Goal: Task Accomplishment & Management: Manage account settings

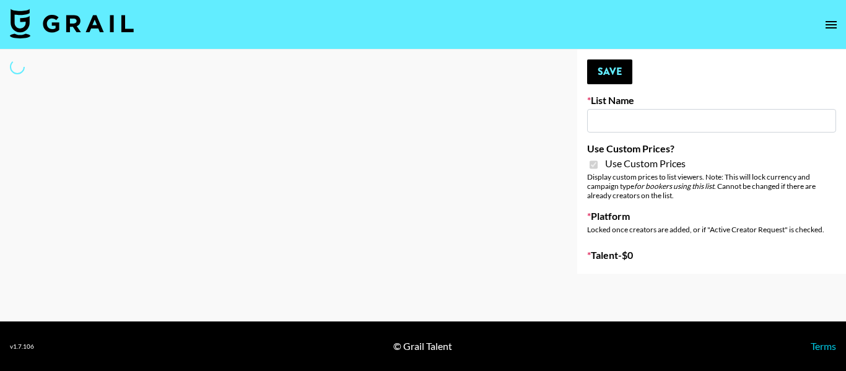
type input "ZENOWELL AI"
checkbox input "true"
select select "Brand"
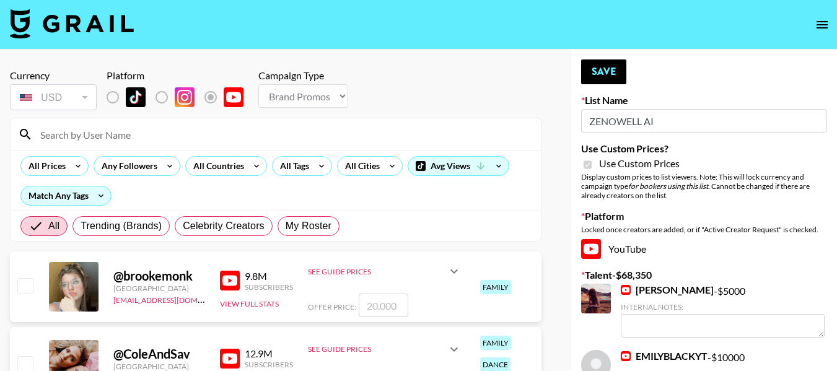
click at [178, 140] on input at bounding box center [283, 135] width 500 height 20
type input "paolo"
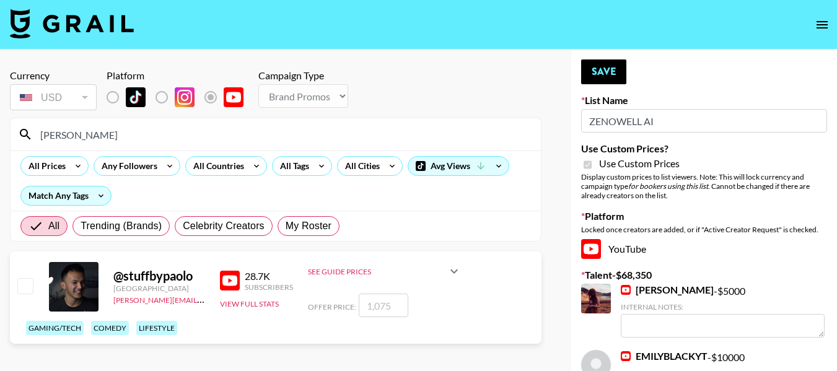
click at [27, 279] on input "checkbox" at bounding box center [24, 285] width 15 height 15
checkbox input "true"
type input "1075"
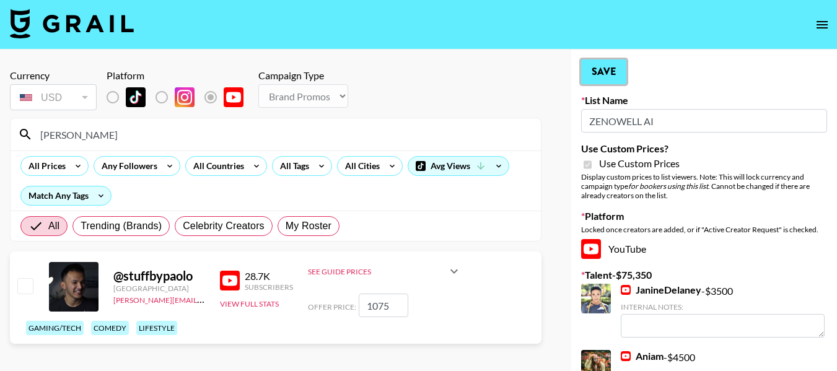
drag, startPoint x: 593, startPoint y: 81, endPoint x: 717, endPoint y: 110, distance: 127.3
click at [593, 80] on button "Save" at bounding box center [603, 71] width 45 height 25
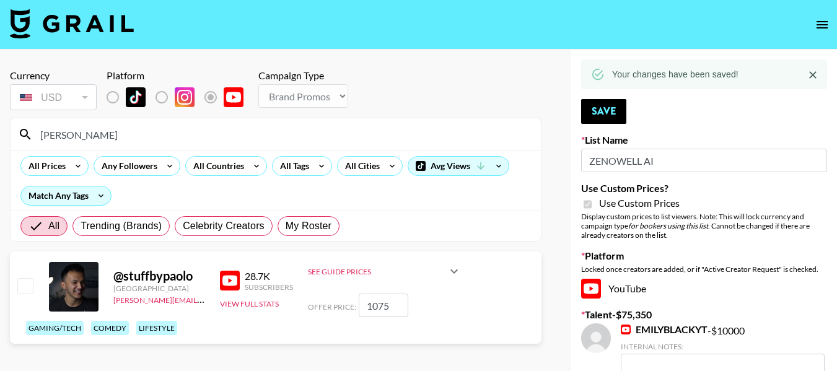
click at [32, 282] on input "checkbox" at bounding box center [24, 285] width 15 height 15
checkbox input "true"
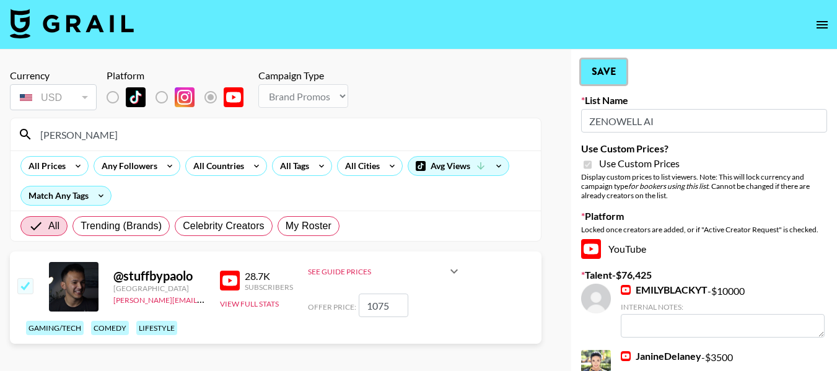
click at [605, 72] on button "Save" at bounding box center [603, 71] width 45 height 25
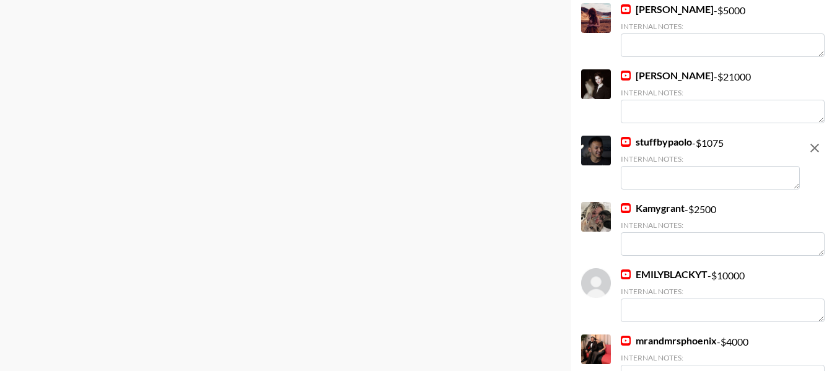
scroll to position [517, 0]
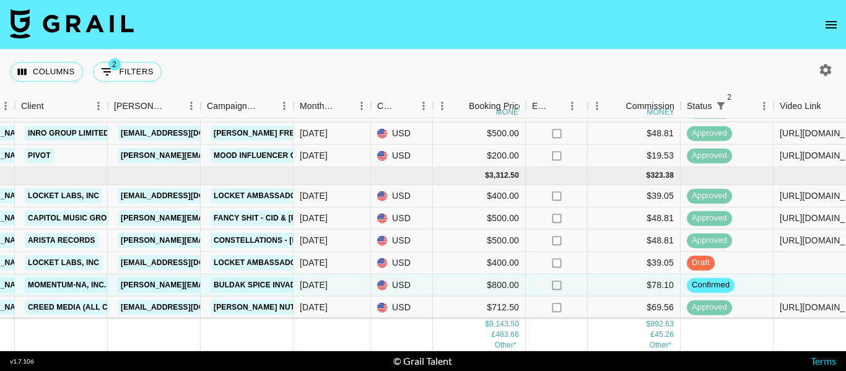
scroll to position [491, 1220]
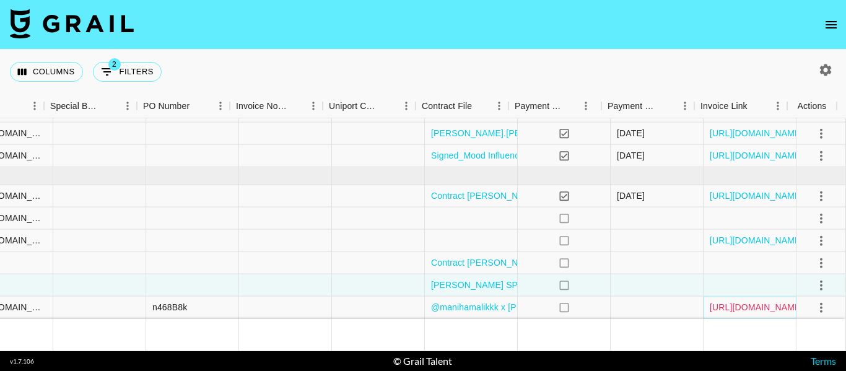
click at [761, 301] on link "[URL][DOMAIN_NAME]" at bounding box center [757, 307] width 94 height 12
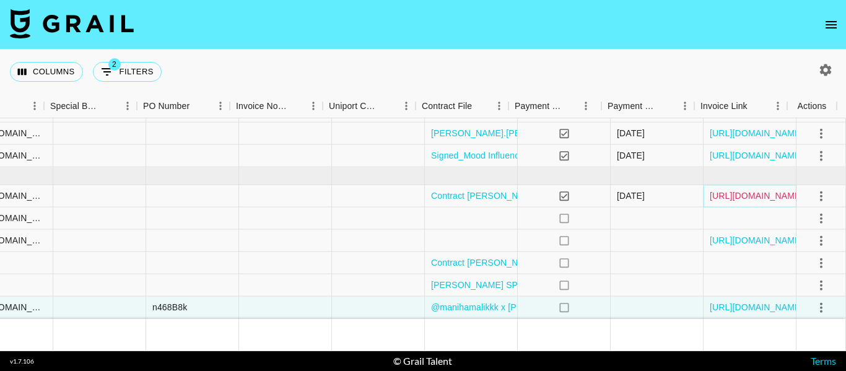
click at [730, 190] on link "[URL][DOMAIN_NAME]" at bounding box center [757, 196] width 94 height 12
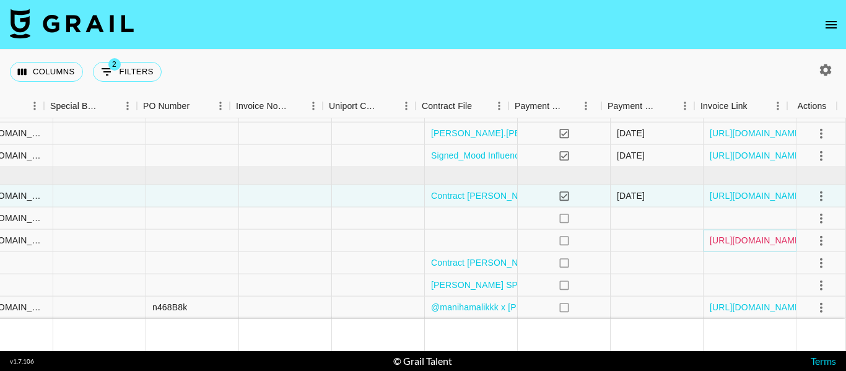
click at [740, 234] on link "[URL][DOMAIN_NAME]" at bounding box center [757, 240] width 94 height 12
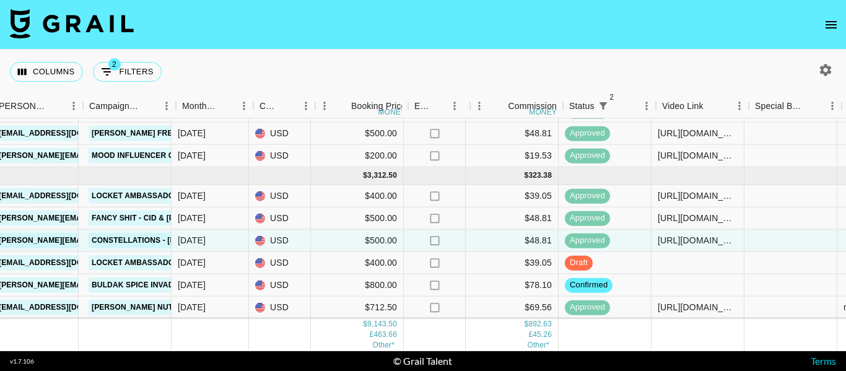
scroll to position [491, 511]
